Goal: Task Accomplishment & Management: Manage account settings

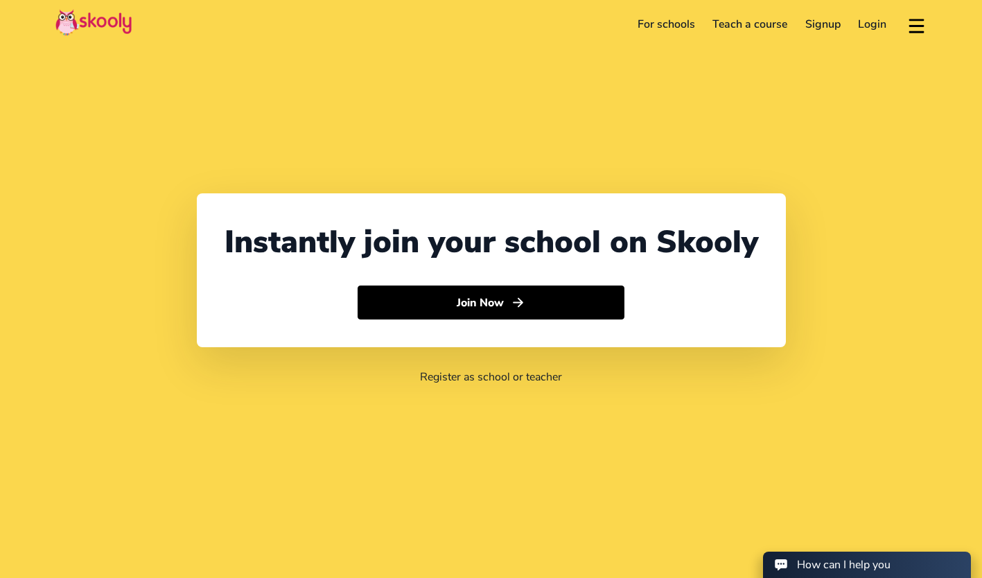
select select "60"
select select "[GEOGRAPHIC_DATA]"
select select "[GEOGRAPHIC_DATA]/Kuala_Lumpur"
click at [887, 21] on link "Login" at bounding box center [873, 24] width 46 height 22
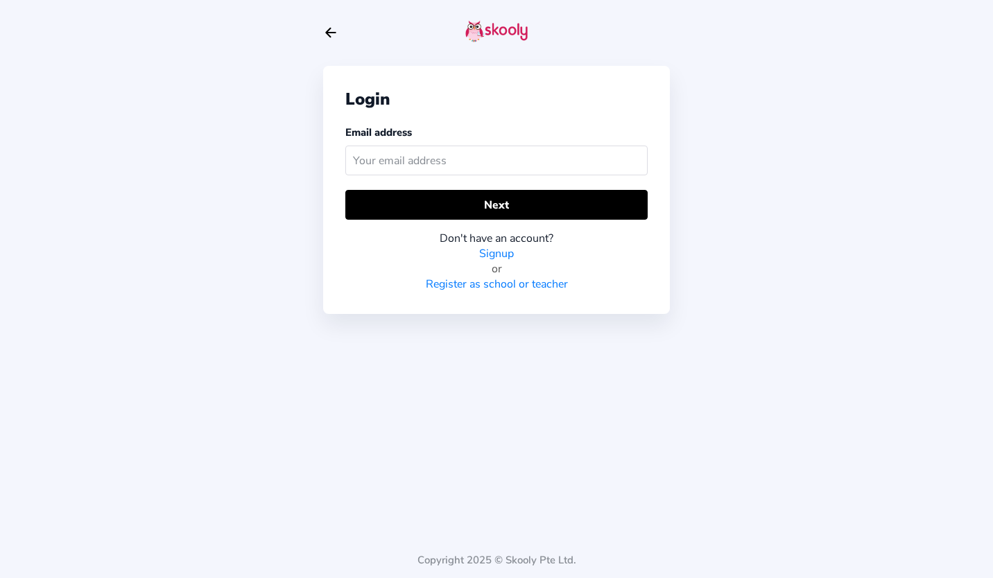
click at [413, 155] on input "text" at bounding box center [496, 161] width 302 height 30
type input "[EMAIL_ADDRESS][DOMAIN_NAME]"
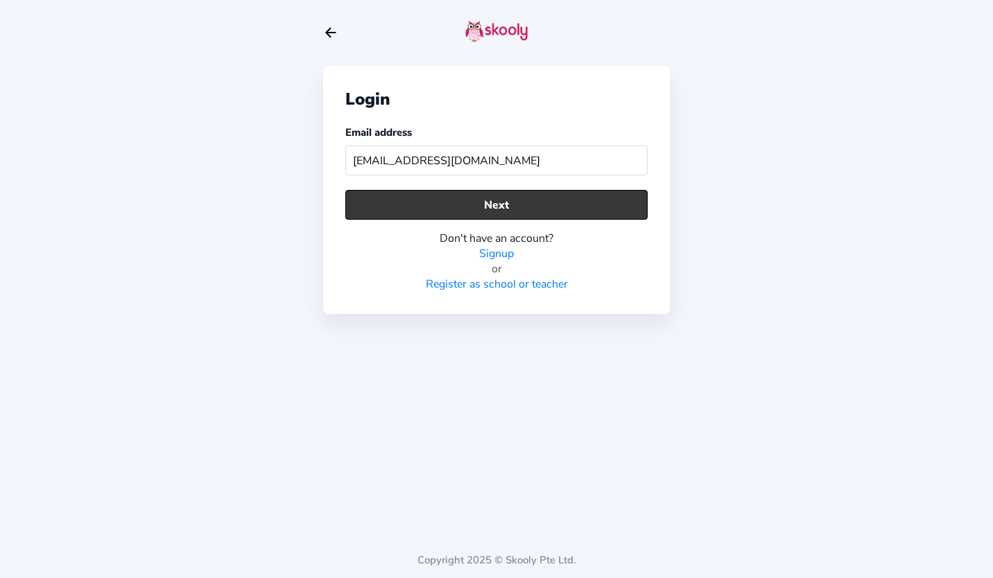
click at [485, 209] on button "Next" at bounding box center [496, 205] width 302 height 30
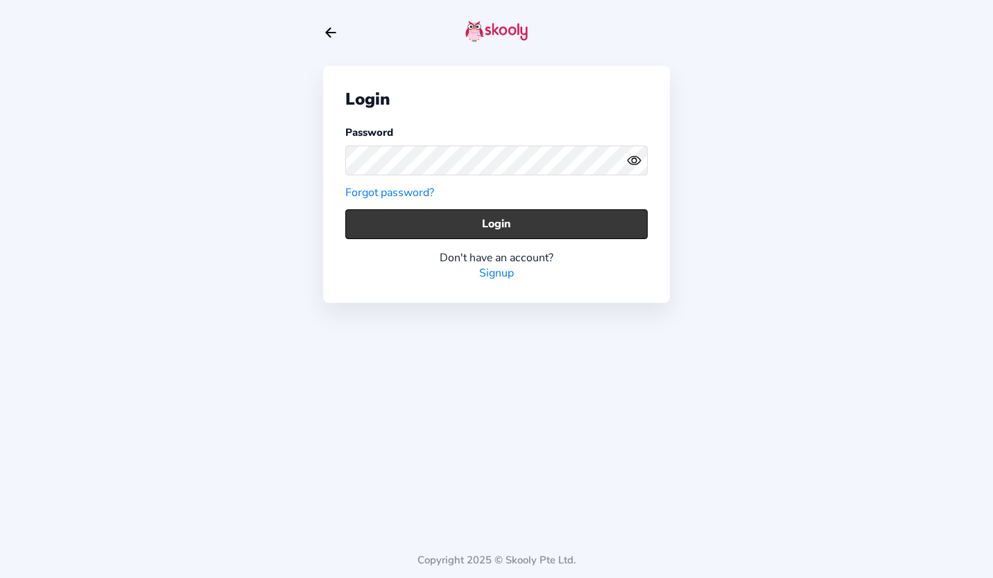
click at [495, 220] on button "Login" at bounding box center [496, 224] width 302 height 30
